Goal: Transaction & Acquisition: Purchase product/service

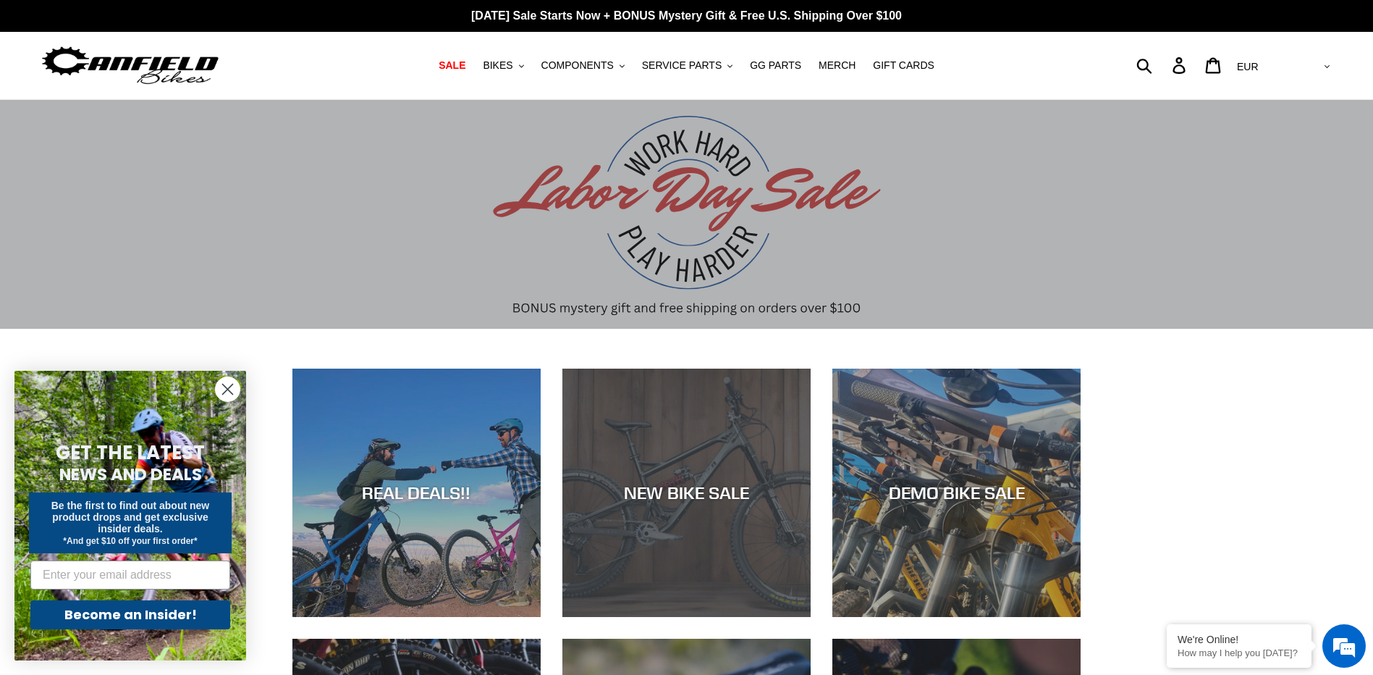
click at [699, 487] on div "NEW BIKE SALE" at bounding box center [687, 492] width 248 height 21
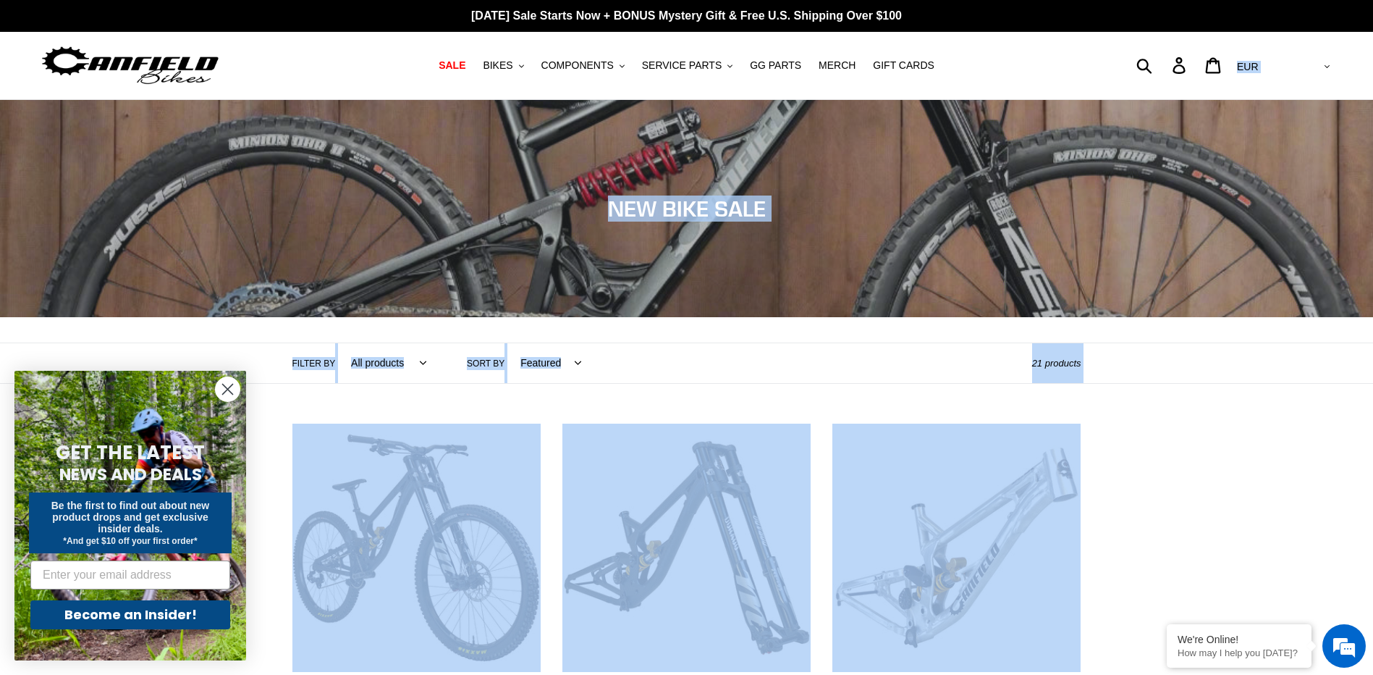
drag, startPoint x: 1321, startPoint y: 559, endPoint x: 1242, endPoint y: -75, distance: 639.1
click at [510, 70] on span "BIKES" at bounding box center [498, 65] width 30 height 12
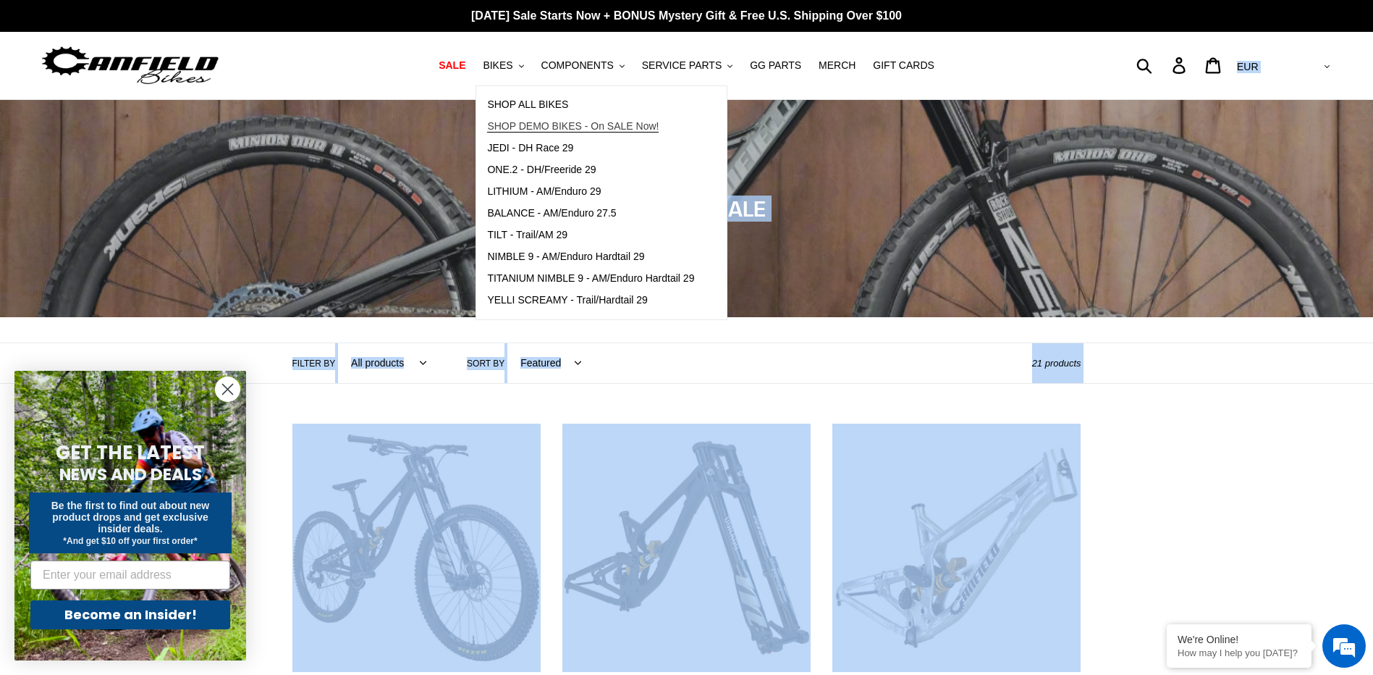
click at [681, 117] on link "SHOP DEMO BIKES - On SALE Now!" at bounding box center [590, 127] width 229 height 22
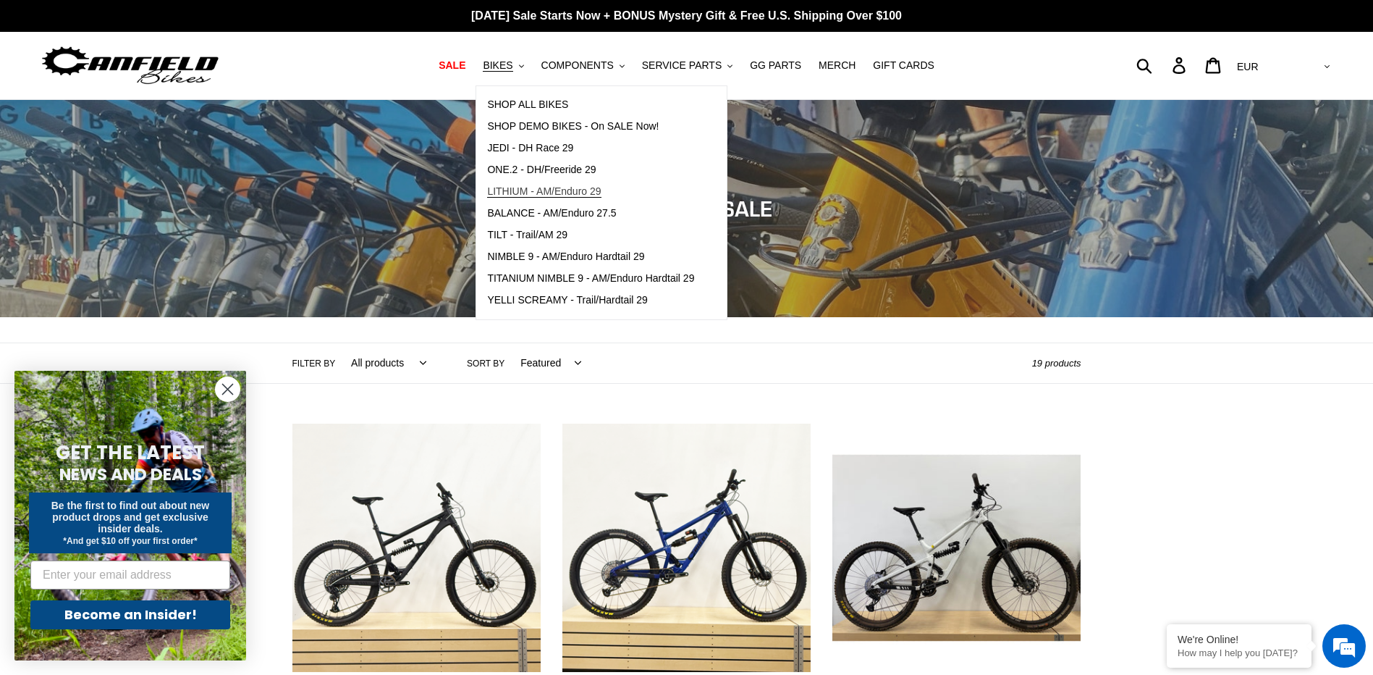
click at [540, 194] on span "LITHIUM - AM/Enduro 29" at bounding box center [544, 191] width 114 height 12
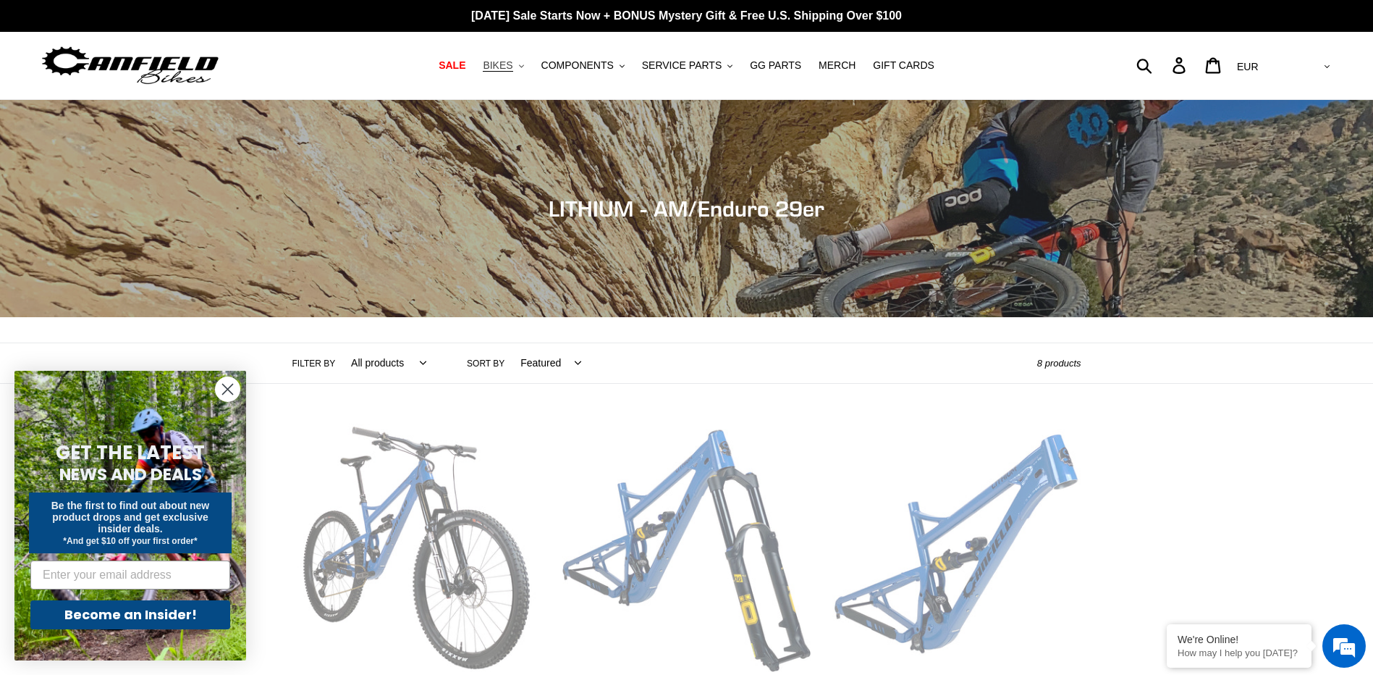
click at [513, 62] on span "BIKES" at bounding box center [498, 65] width 30 height 12
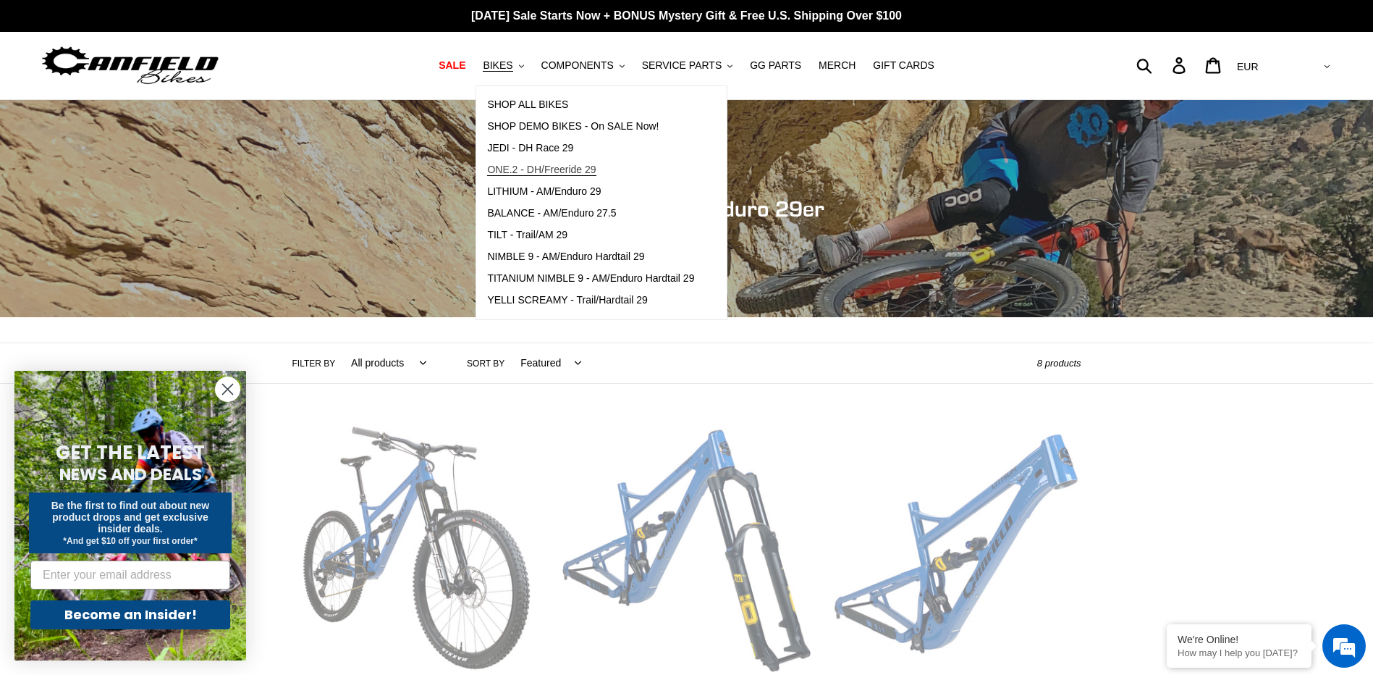
click at [557, 164] on span "ONE.2 - DH/Freeride 29" at bounding box center [541, 170] width 109 height 12
